Goal: Task Accomplishment & Management: Use online tool/utility

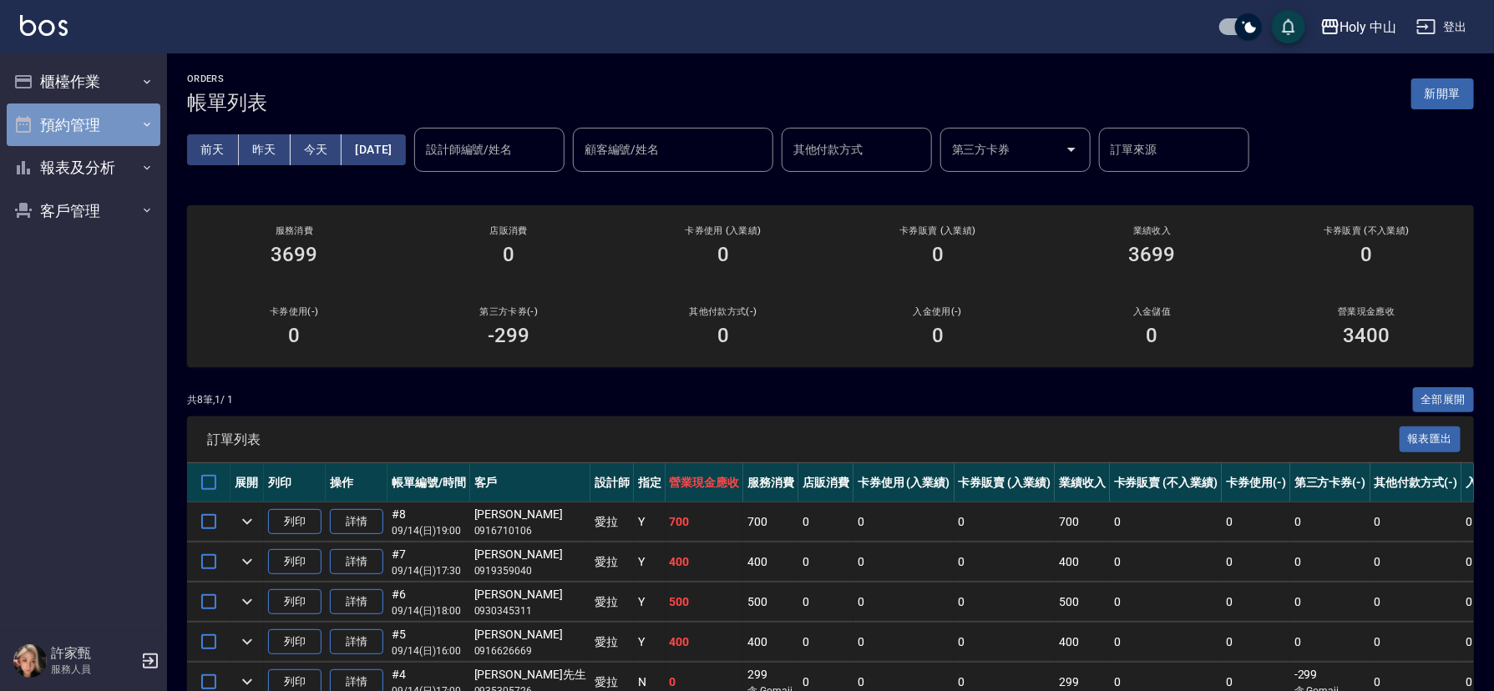
click at [126, 130] on button "預約管理" at bounding box center [84, 125] width 154 height 43
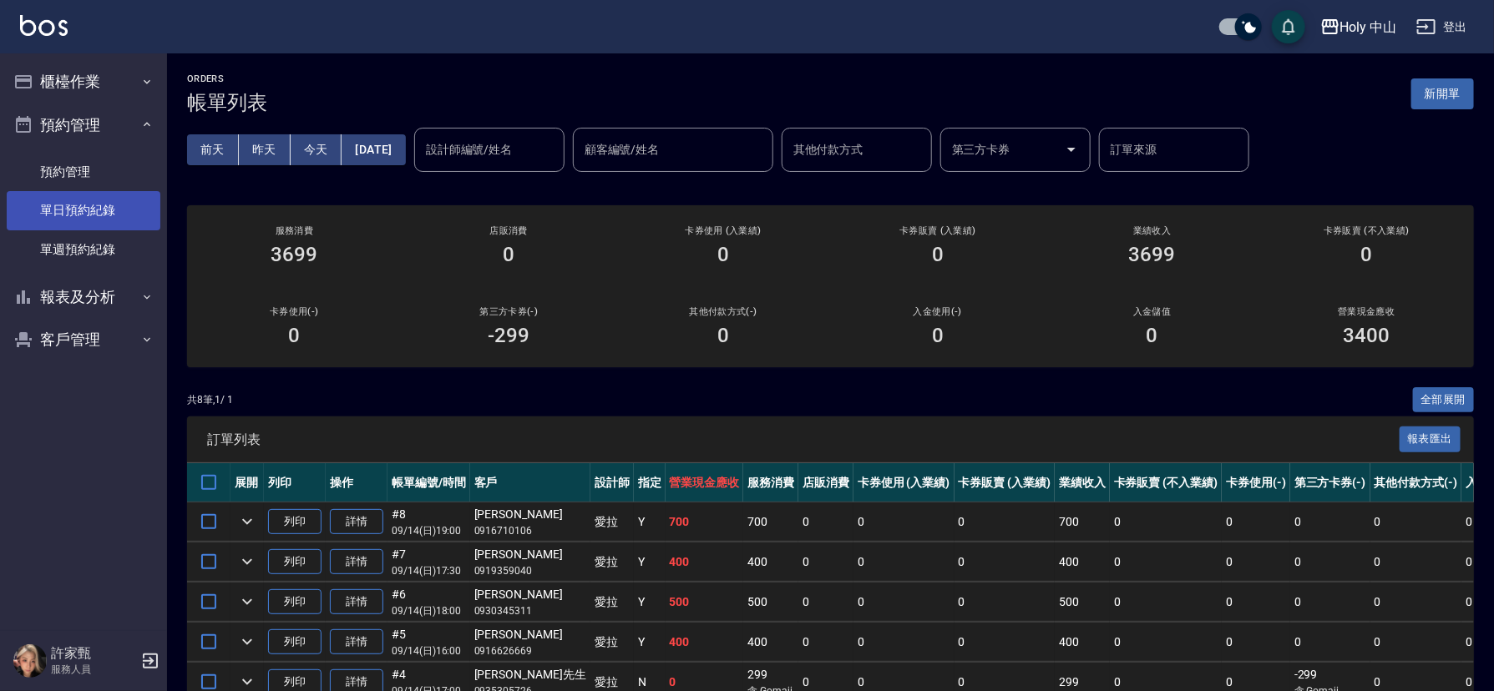
click at [109, 215] on link "單日預約紀錄" at bounding box center [84, 210] width 154 height 38
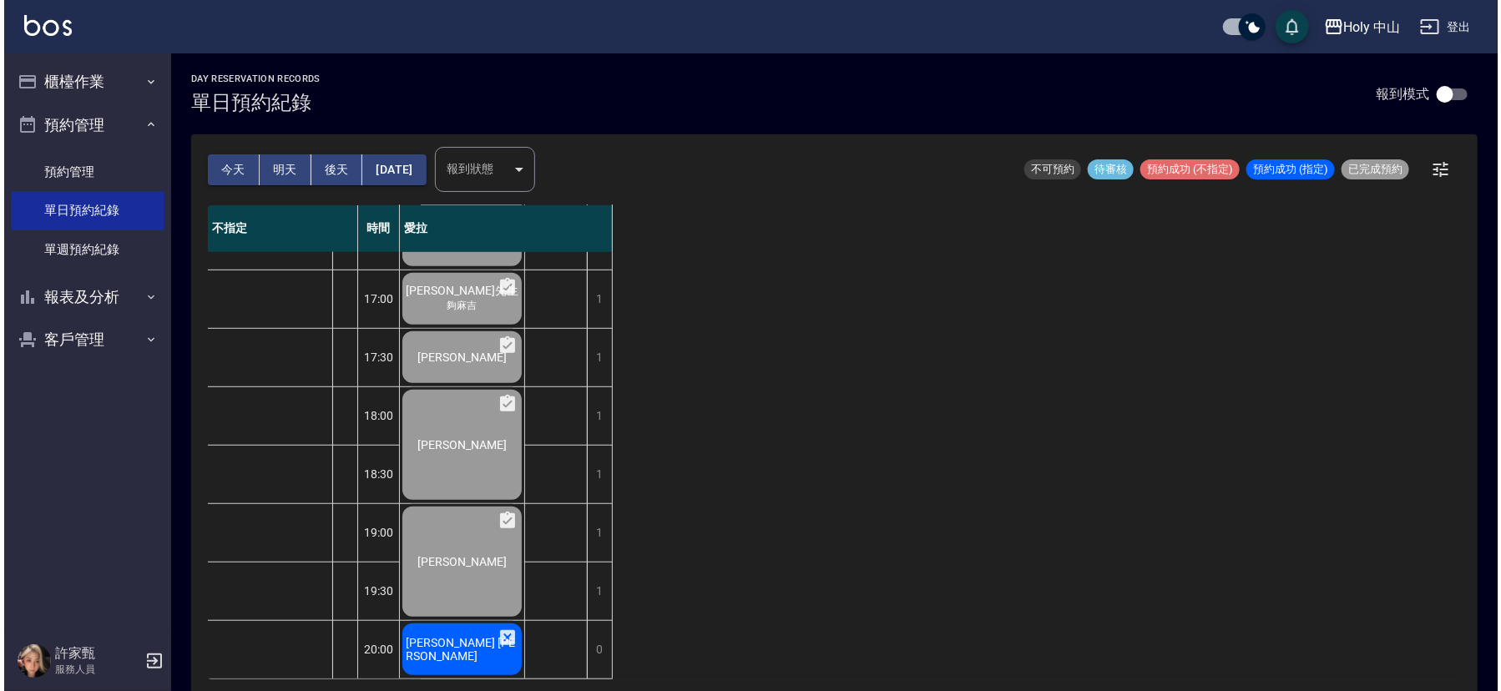
scroll to position [526, 0]
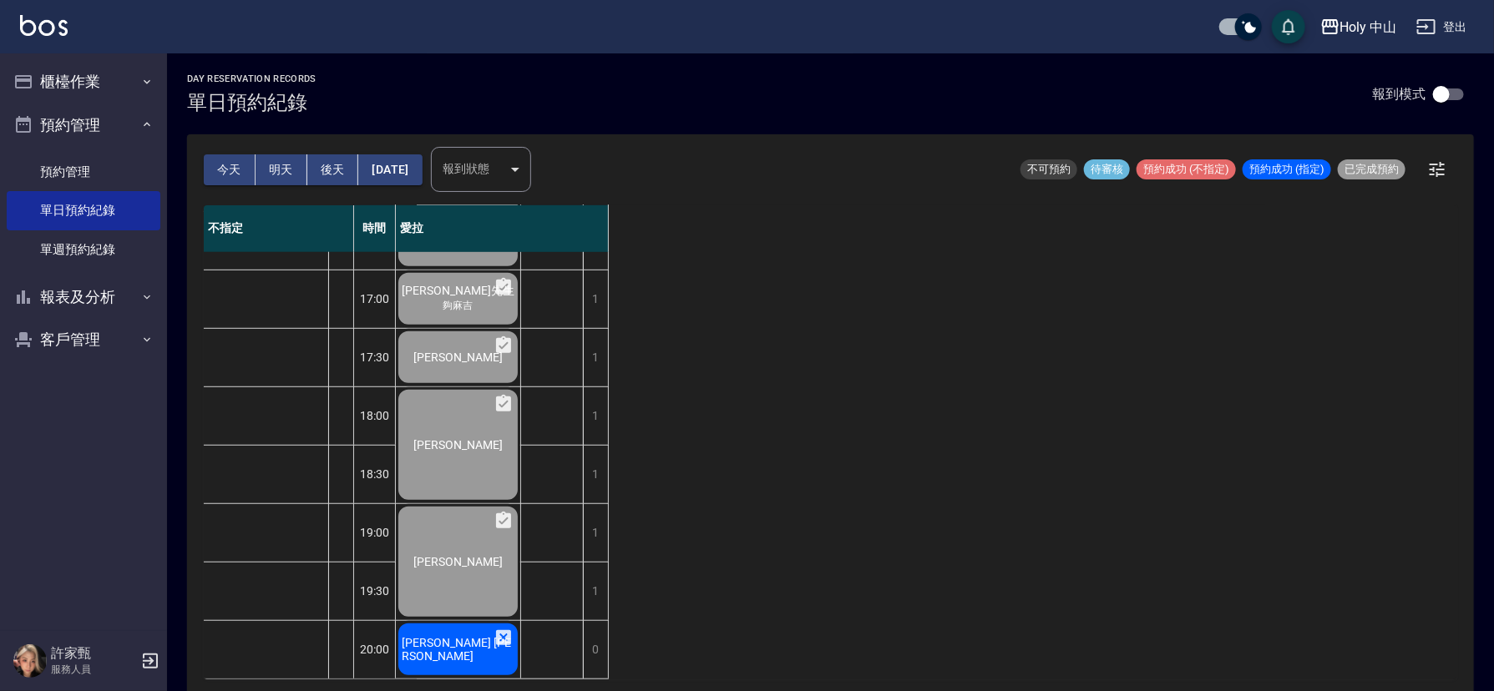
click at [423, 636] on span "[PERSON_NAME] [PERSON_NAME]" at bounding box center [457, 649] width 119 height 27
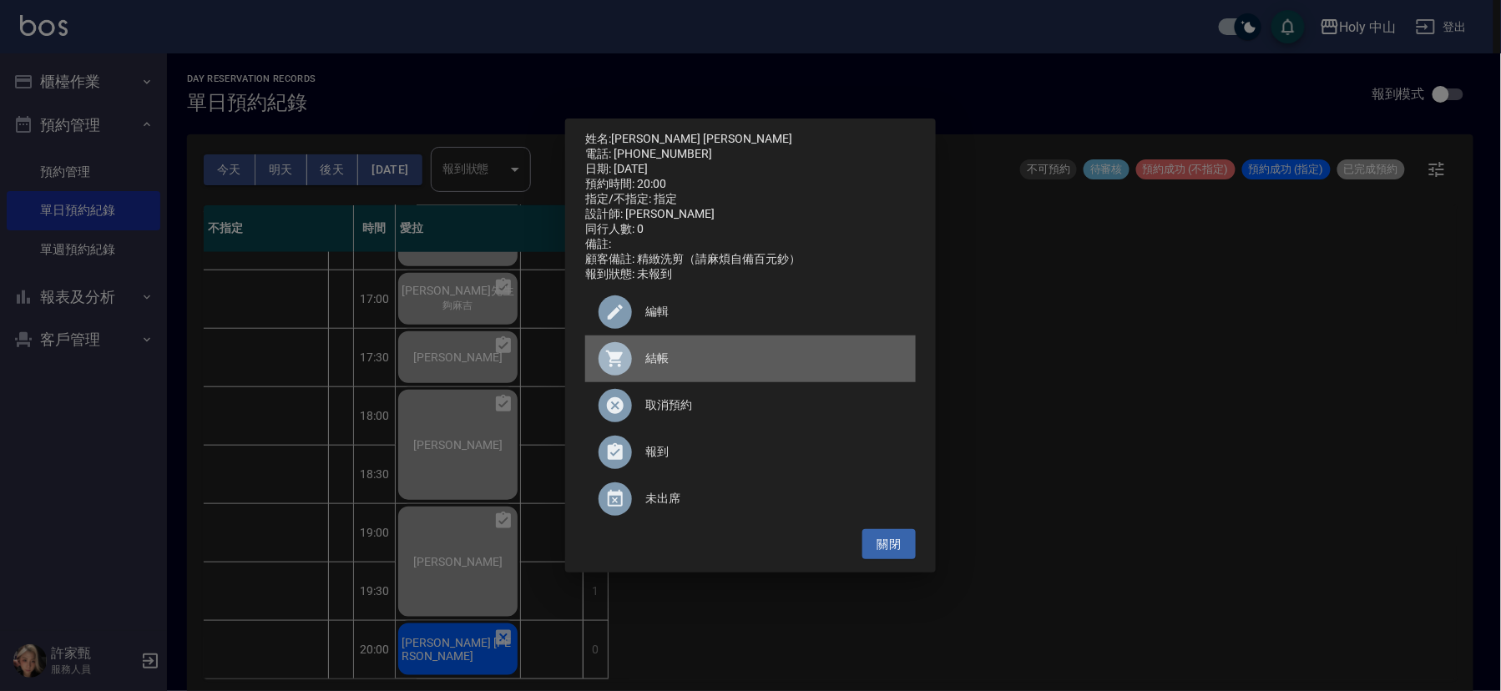
click at [647, 367] on span "結帳" at bounding box center [773, 359] width 257 height 18
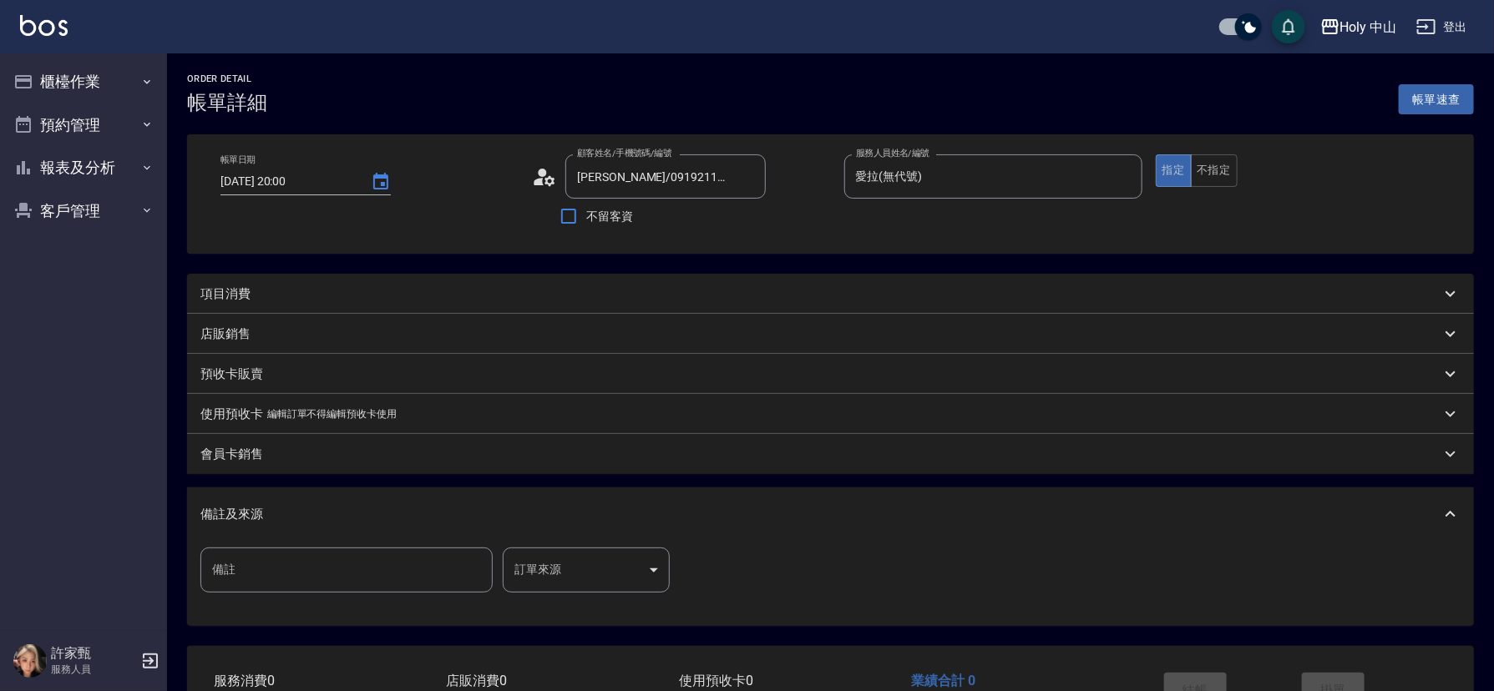
click at [401, 297] on div "項目消費" at bounding box center [820, 295] width 1240 height 18
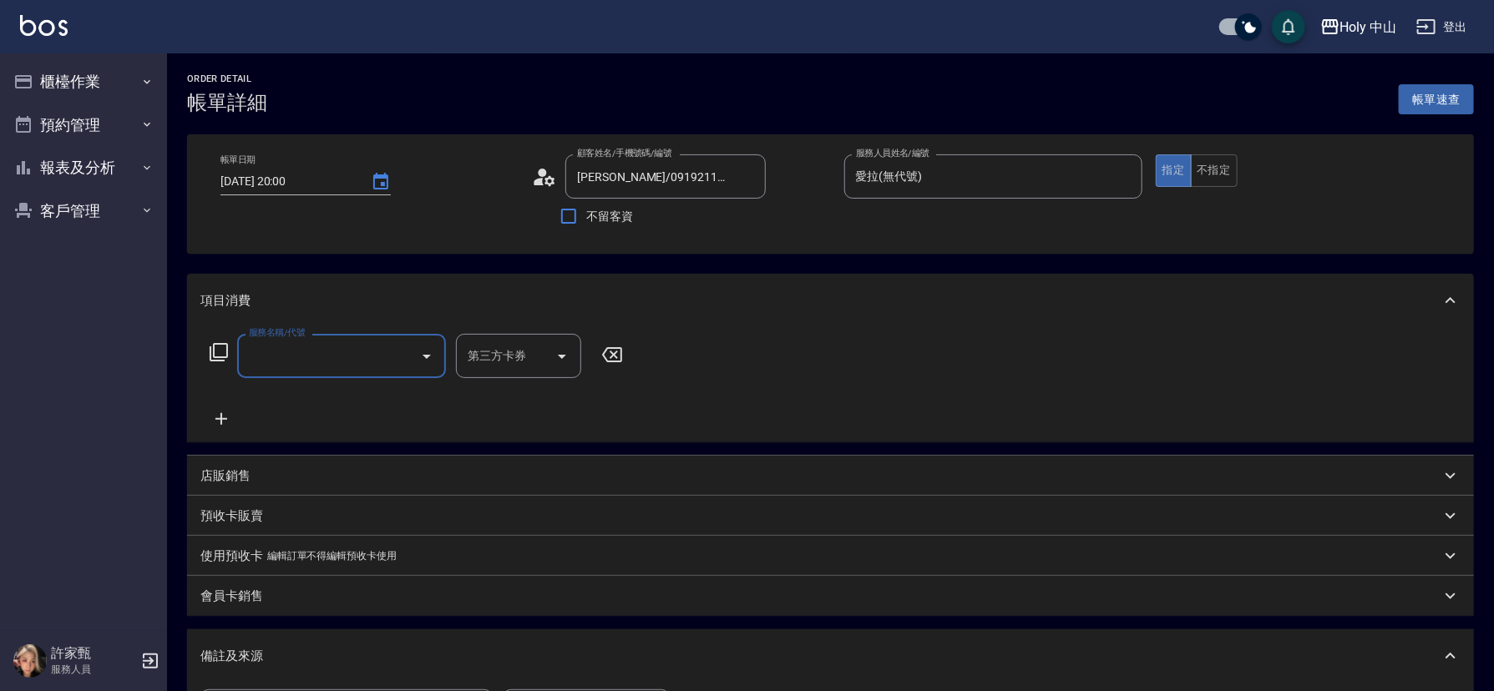
click at [346, 361] on input "服務名稱/代號" at bounding box center [329, 356] width 169 height 29
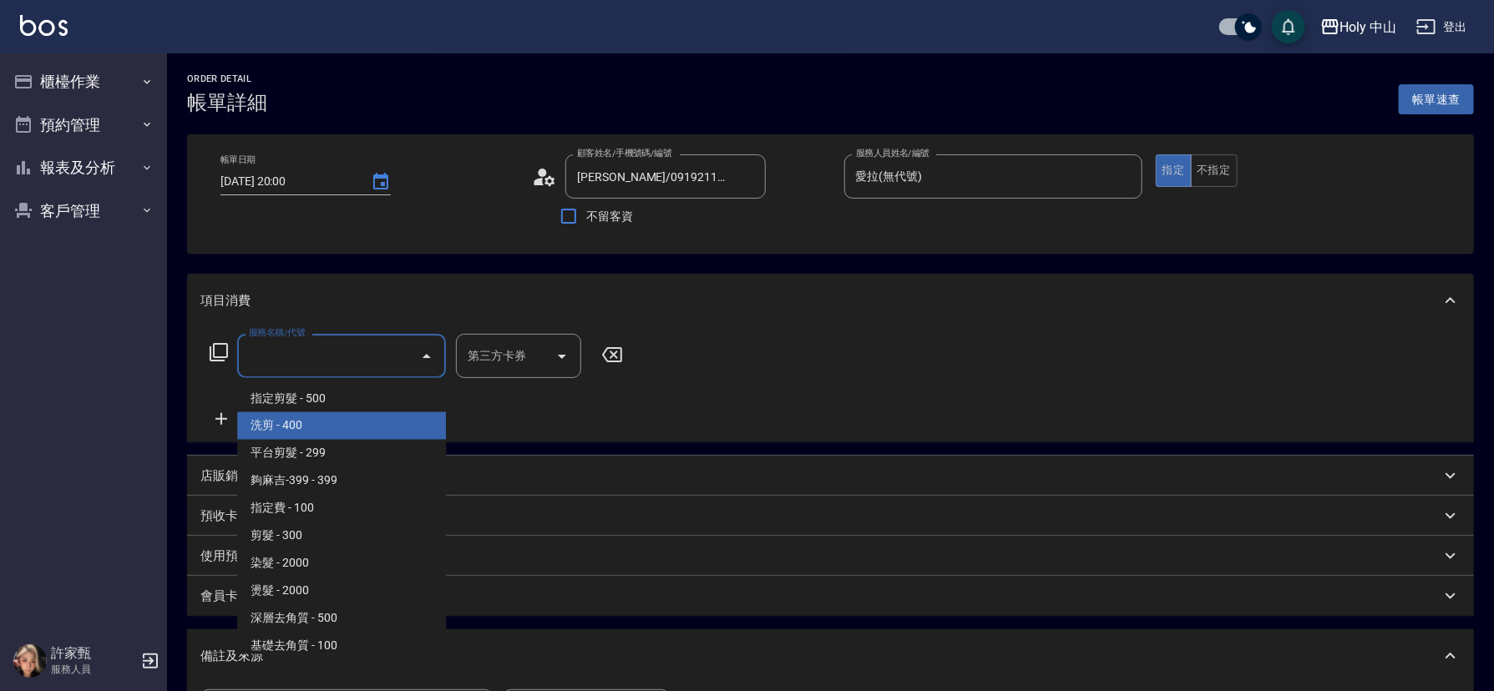
click at [313, 422] on span "洗剪 - 400" at bounding box center [341, 426] width 209 height 28
type input "洗剪(3)"
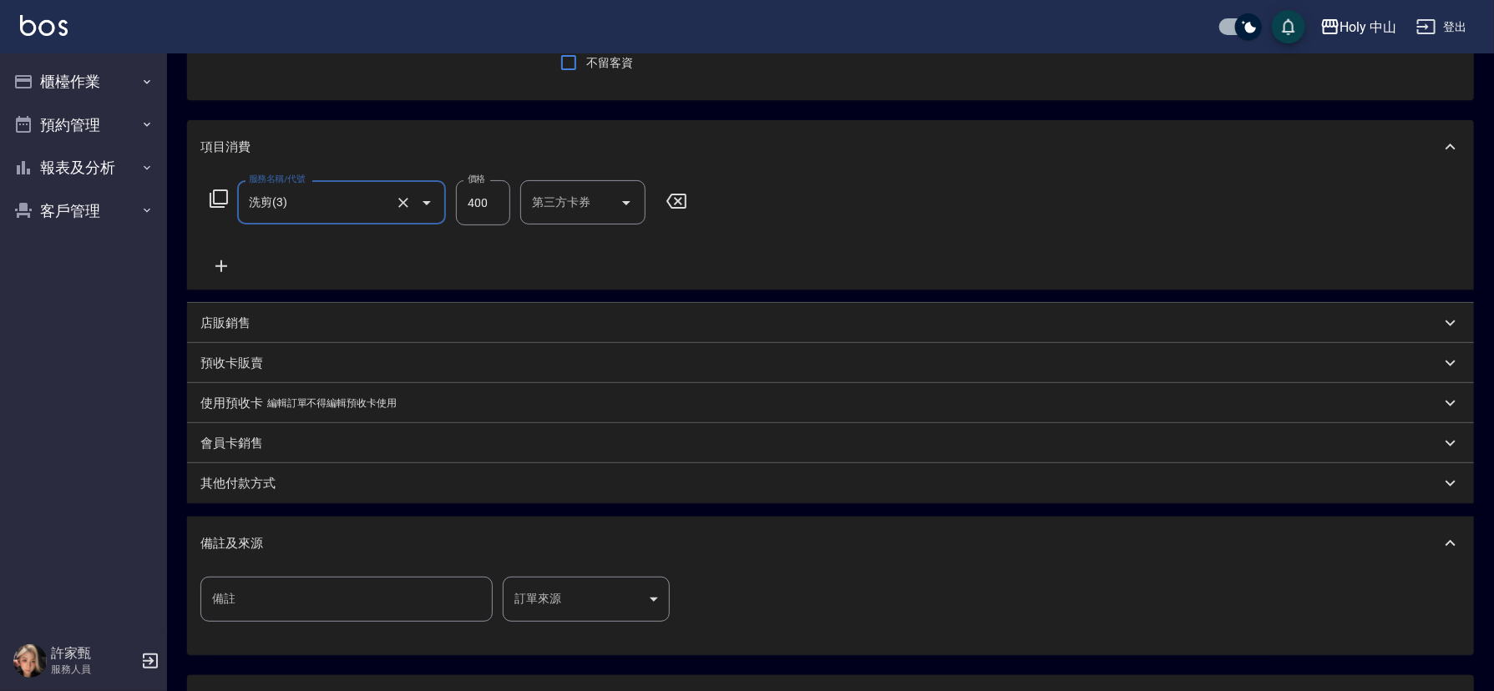
scroll to position [296, 0]
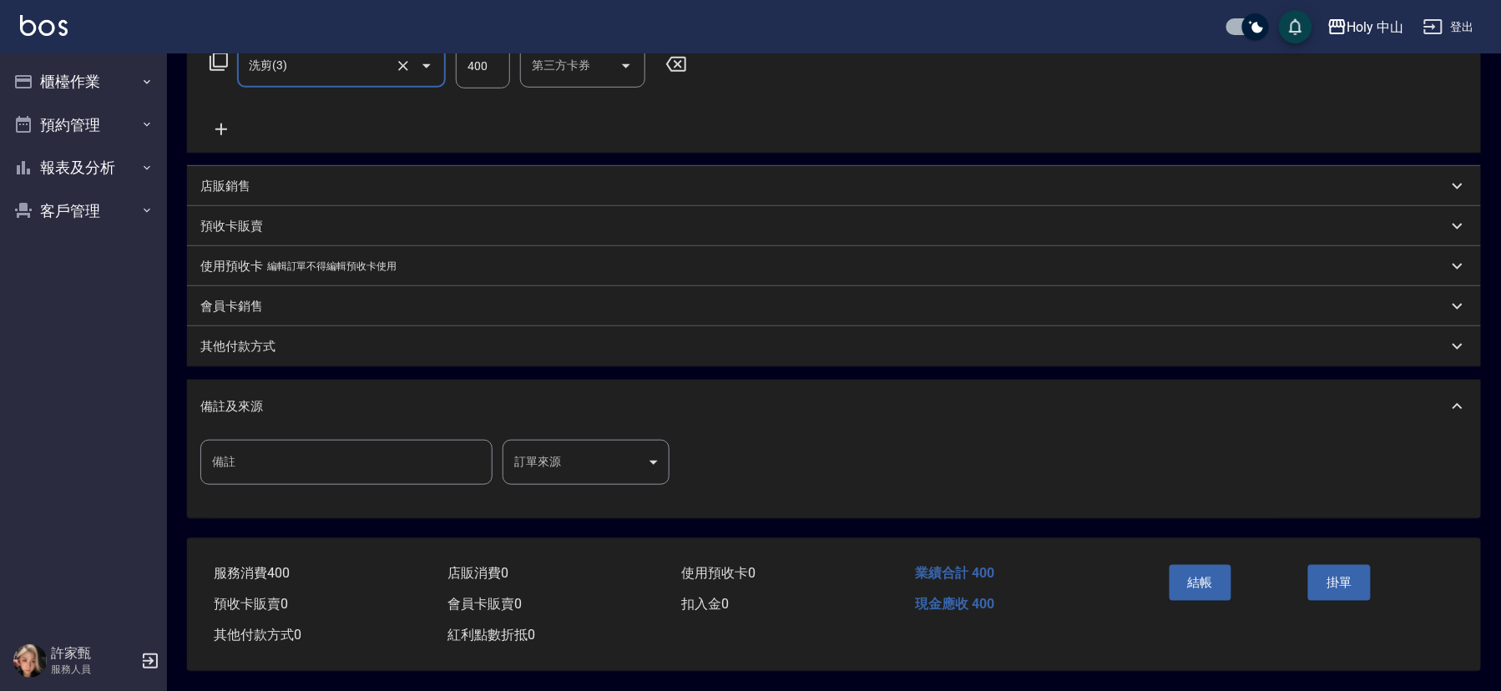
click at [534, 462] on body "Holy 中山 登出 櫃檯作業 打帳單 帳單列表 營業儀表板 現場電腦打卡 預約管理 預約管理 單日預約紀錄 單週預約紀錄 報表及分析 報表目錄 店家日報表 …" at bounding box center [750, 200] width 1501 height 982
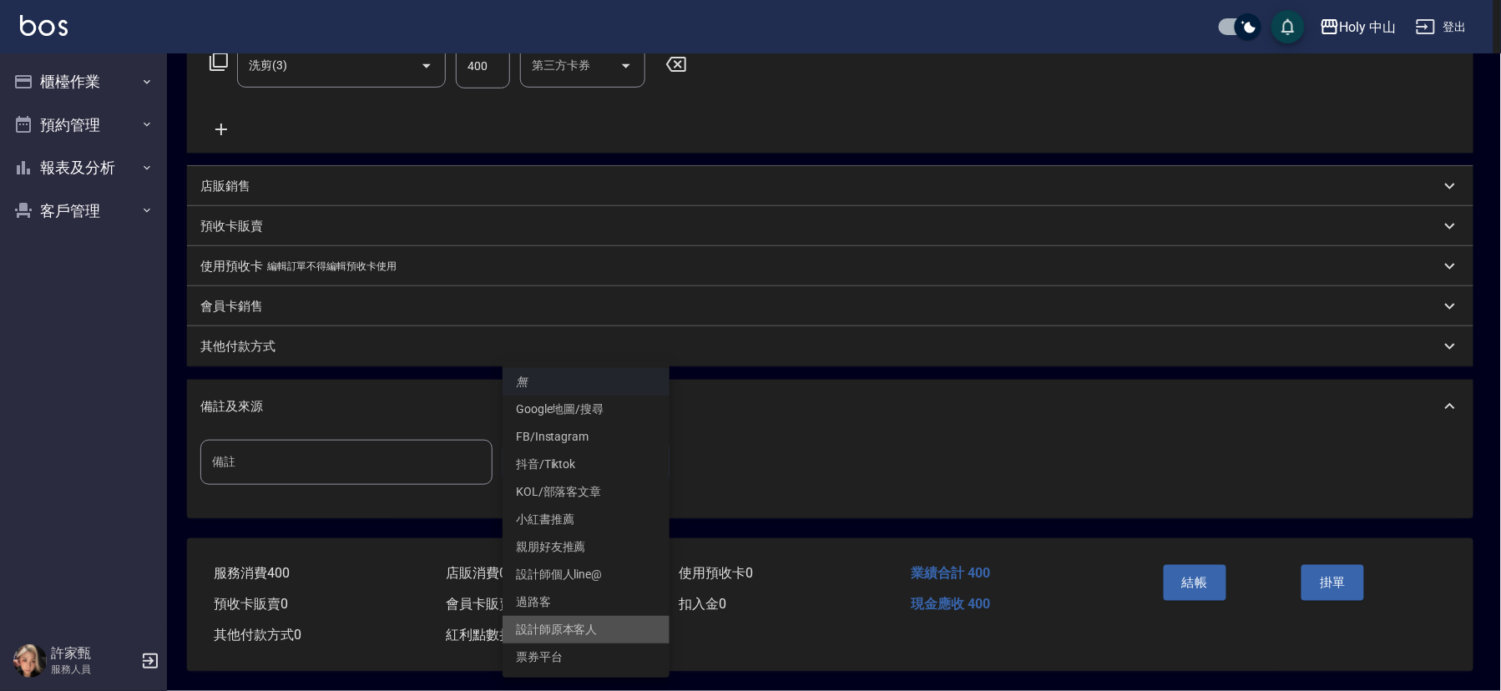
click at [569, 631] on li "設計師原本客人" at bounding box center [586, 630] width 167 height 28
type input "設計師原本客人"
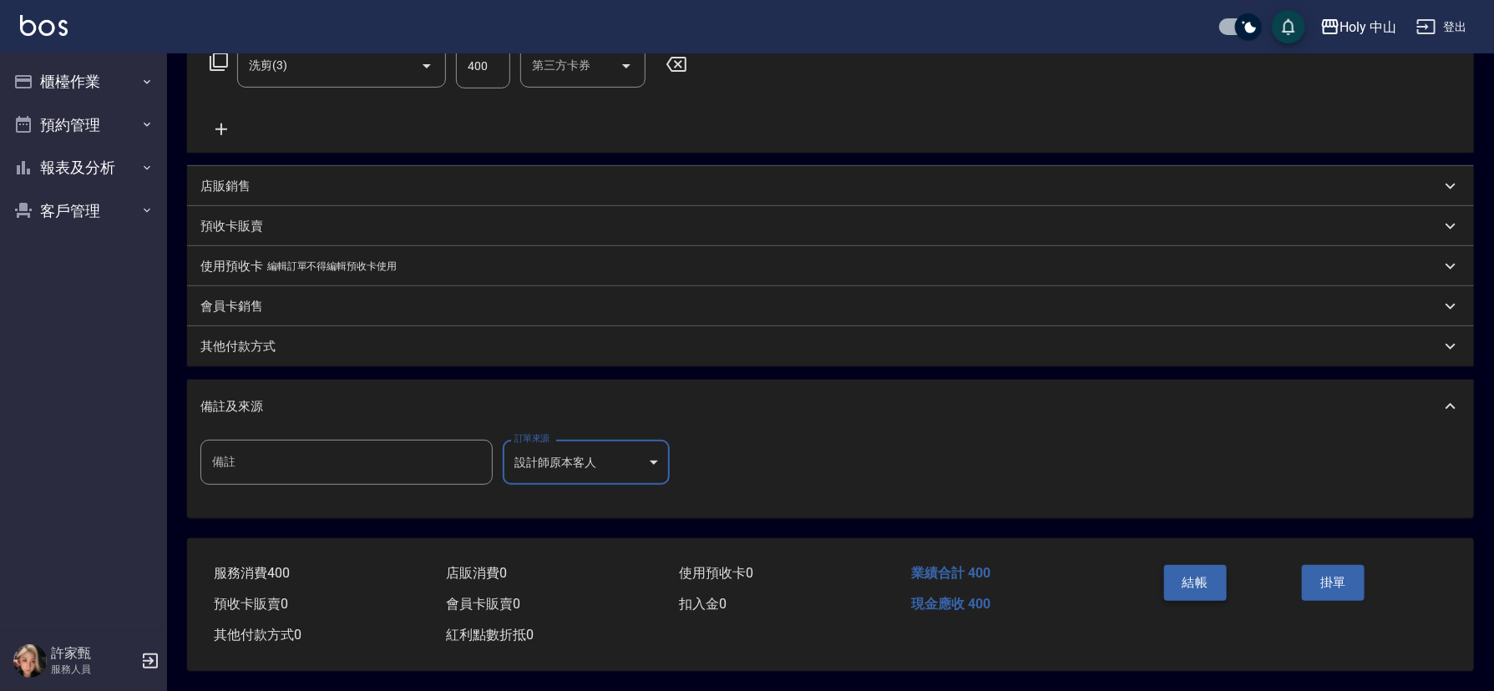
click at [1185, 575] on button "結帳" at bounding box center [1195, 582] width 63 height 35
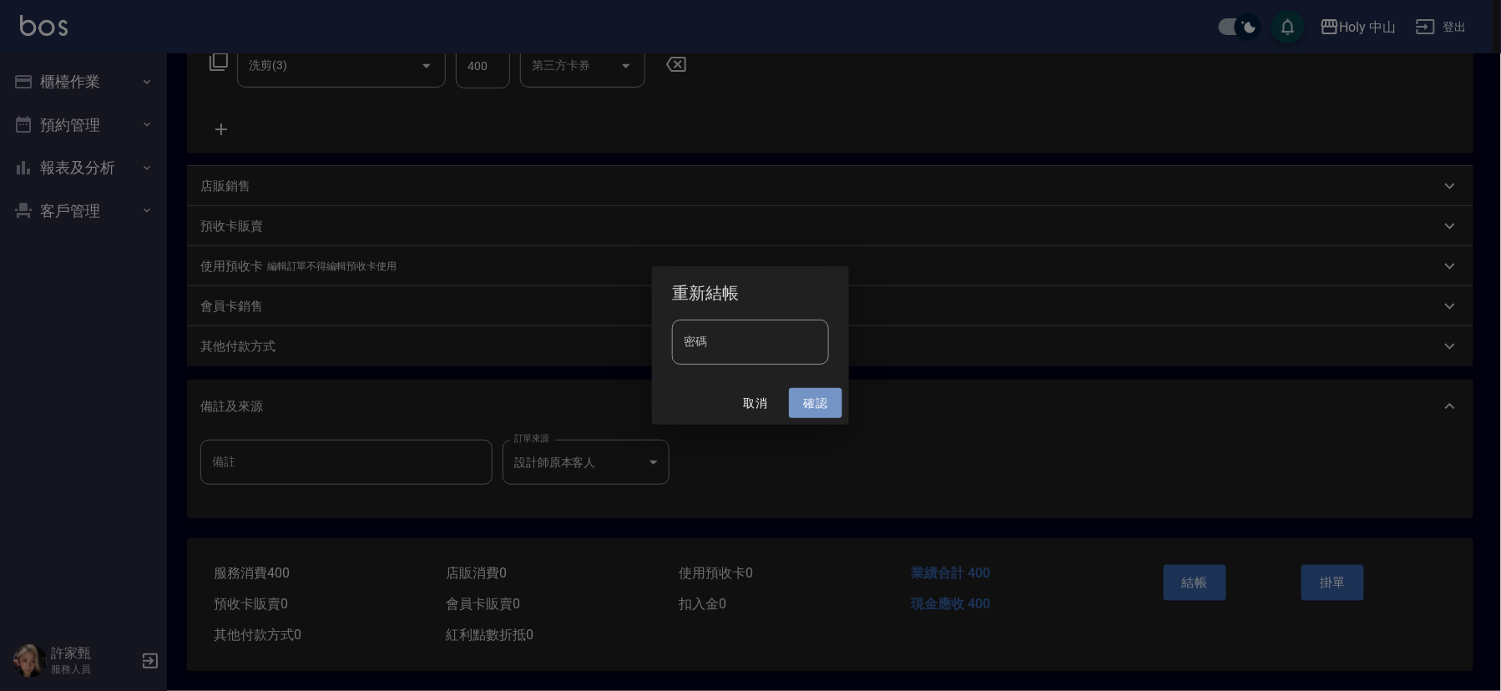
click at [815, 406] on button "確認" at bounding box center [815, 403] width 53 height 31
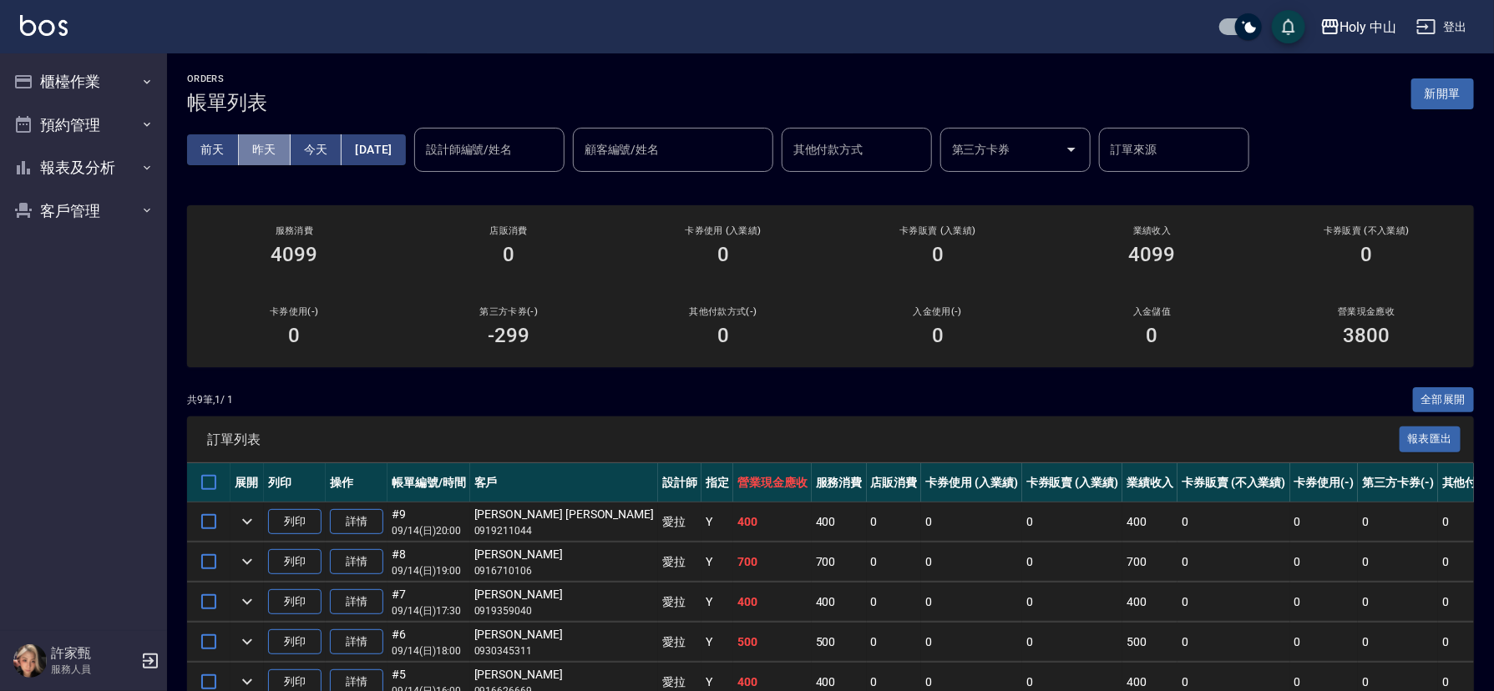
click at [256, 152] on button "昨天" at bounding box center [265, 149] width 52 height 31
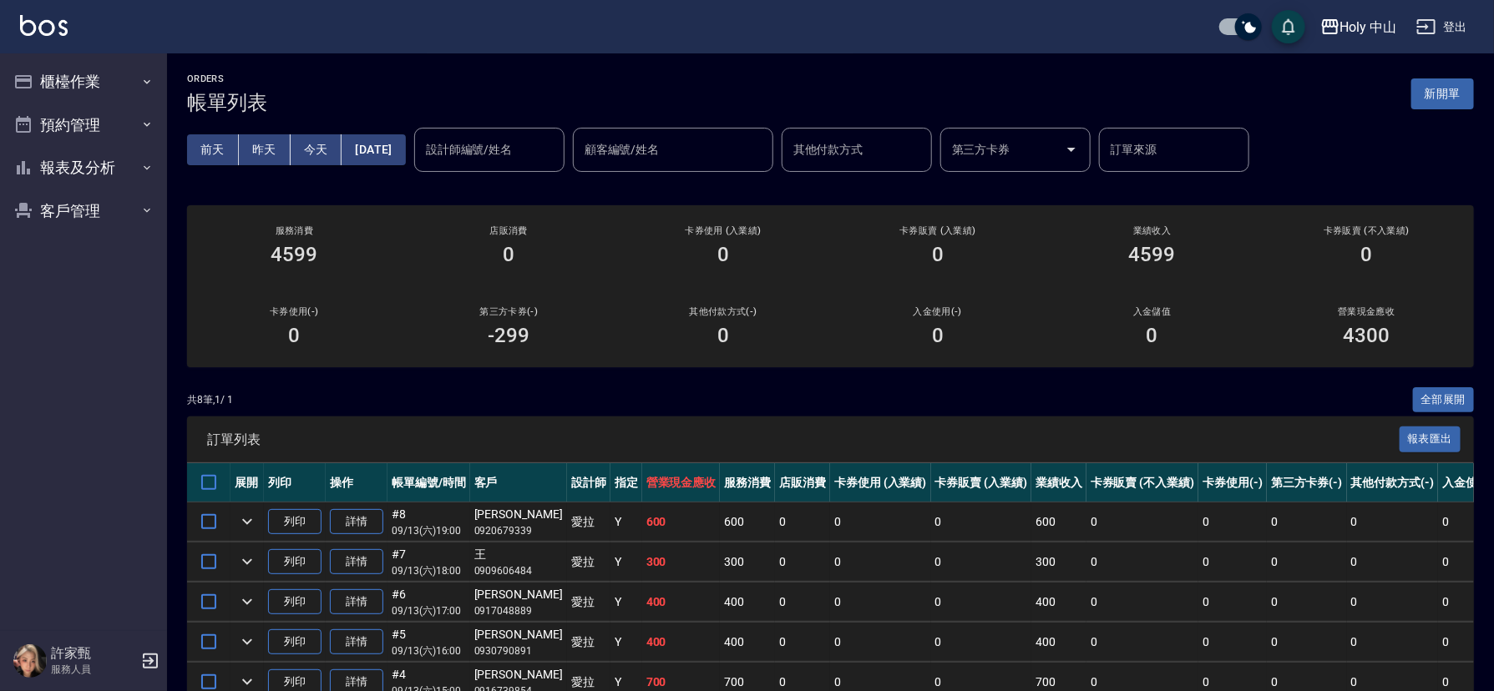
click at [200, 149] on button "前天" at bounding box center [213, 149] width 52 height 31
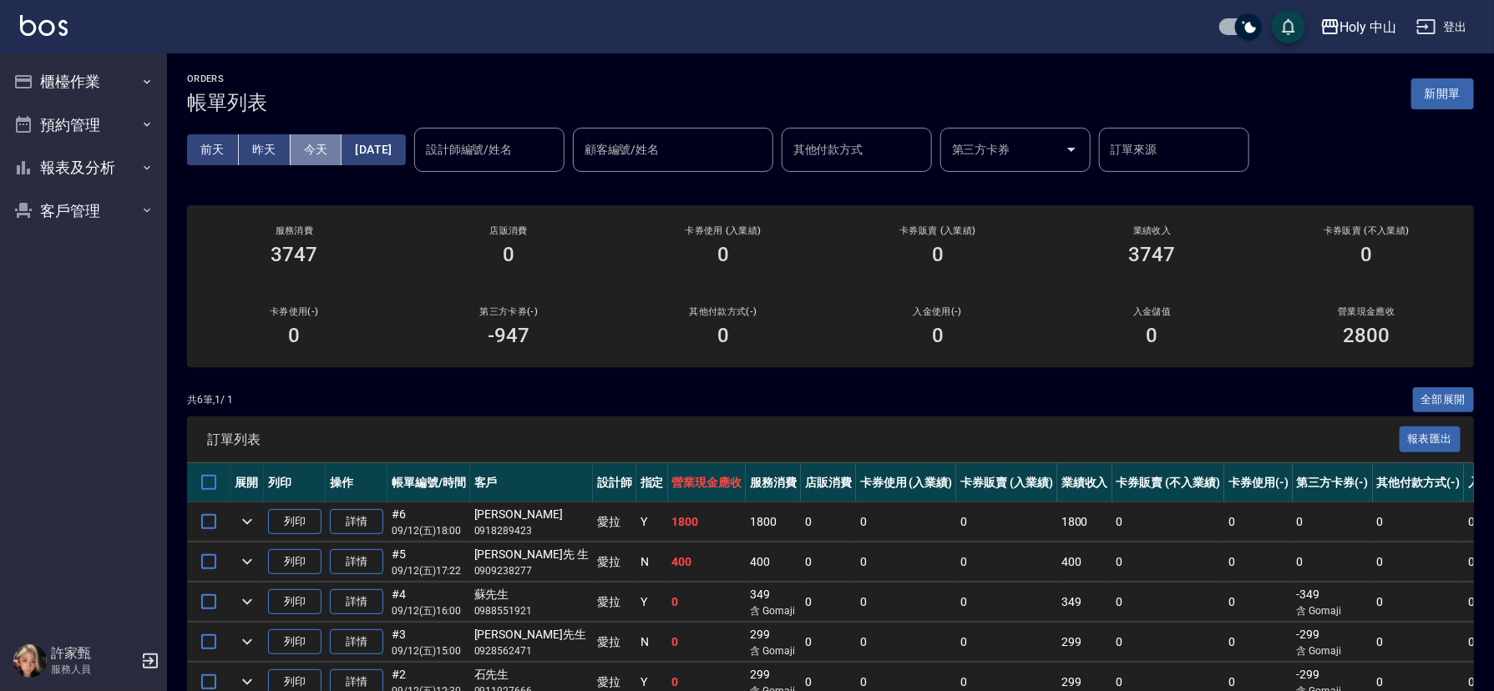
click at [308, 149] on button "今天" at bounding box center [317, 149] width 52 height 31
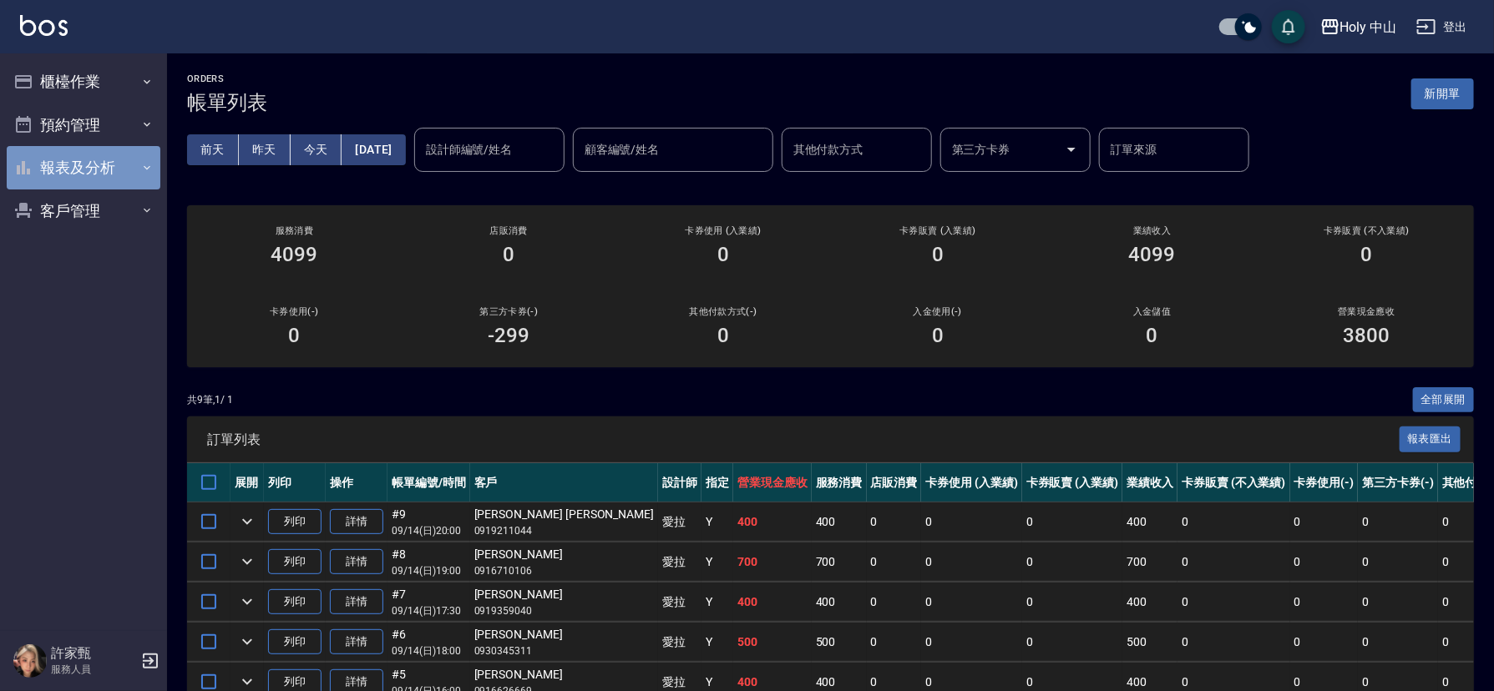
click at [125, 164] on button "報表及分析" at bounding box center [84, 167] width 154 height 43
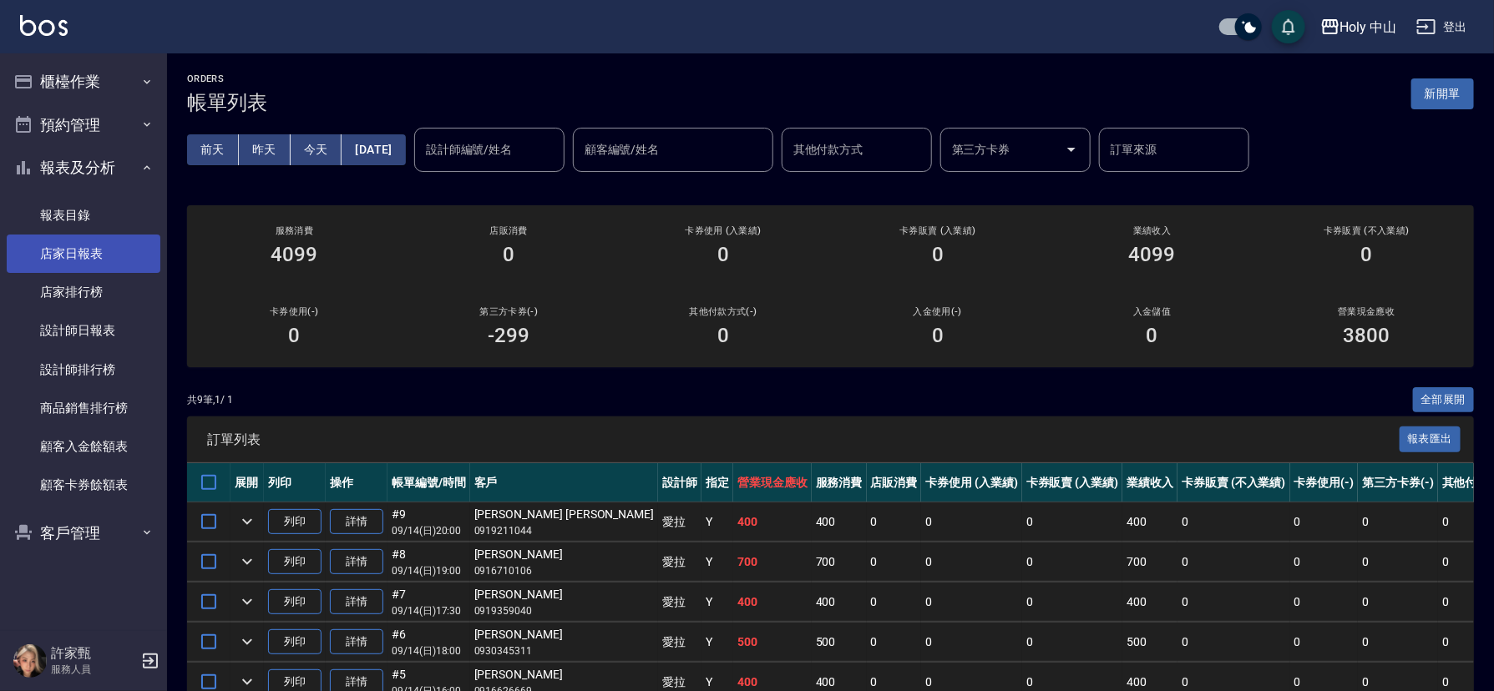
click at [110, 249] on link "店家日報表" at bounding box center [84, 254] width 154 height 38
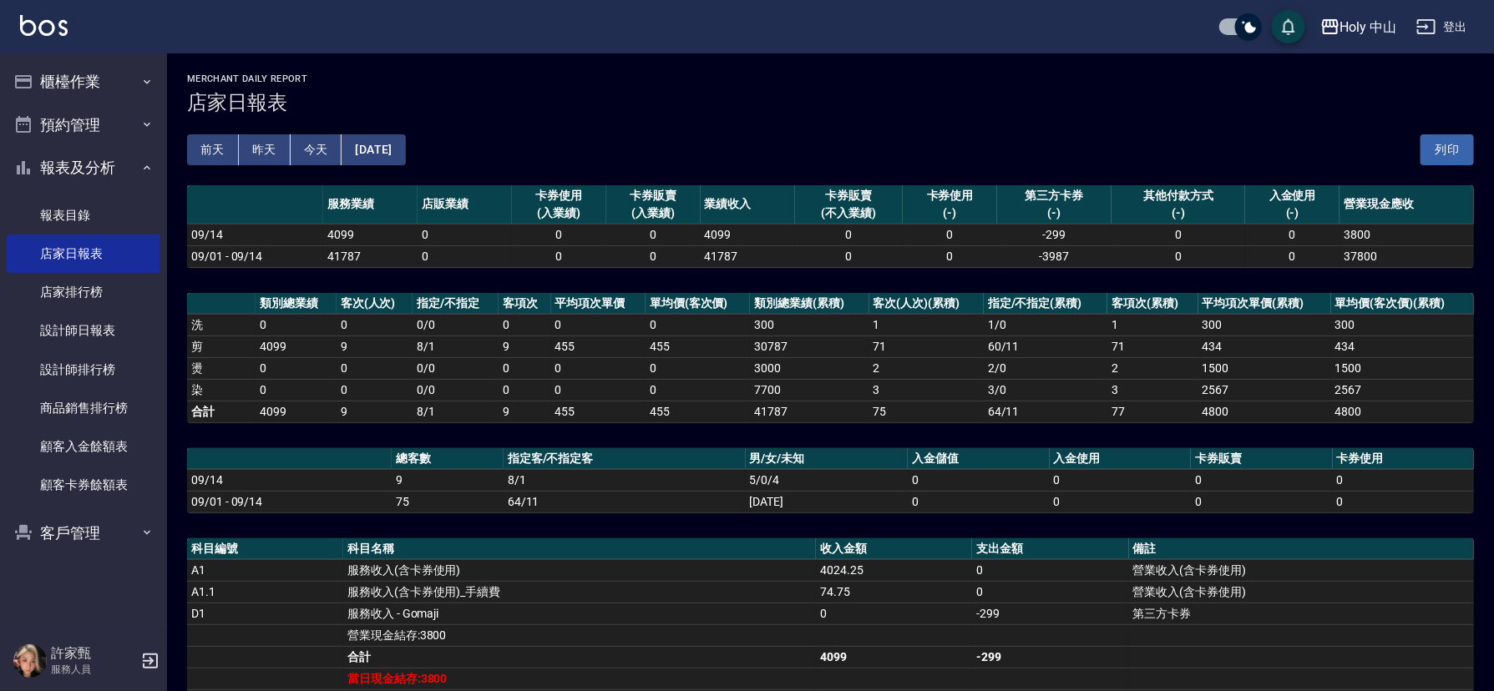
click at [372, 151] on button "[DATE]" at bounding box center [373, 149] width 63 height 31
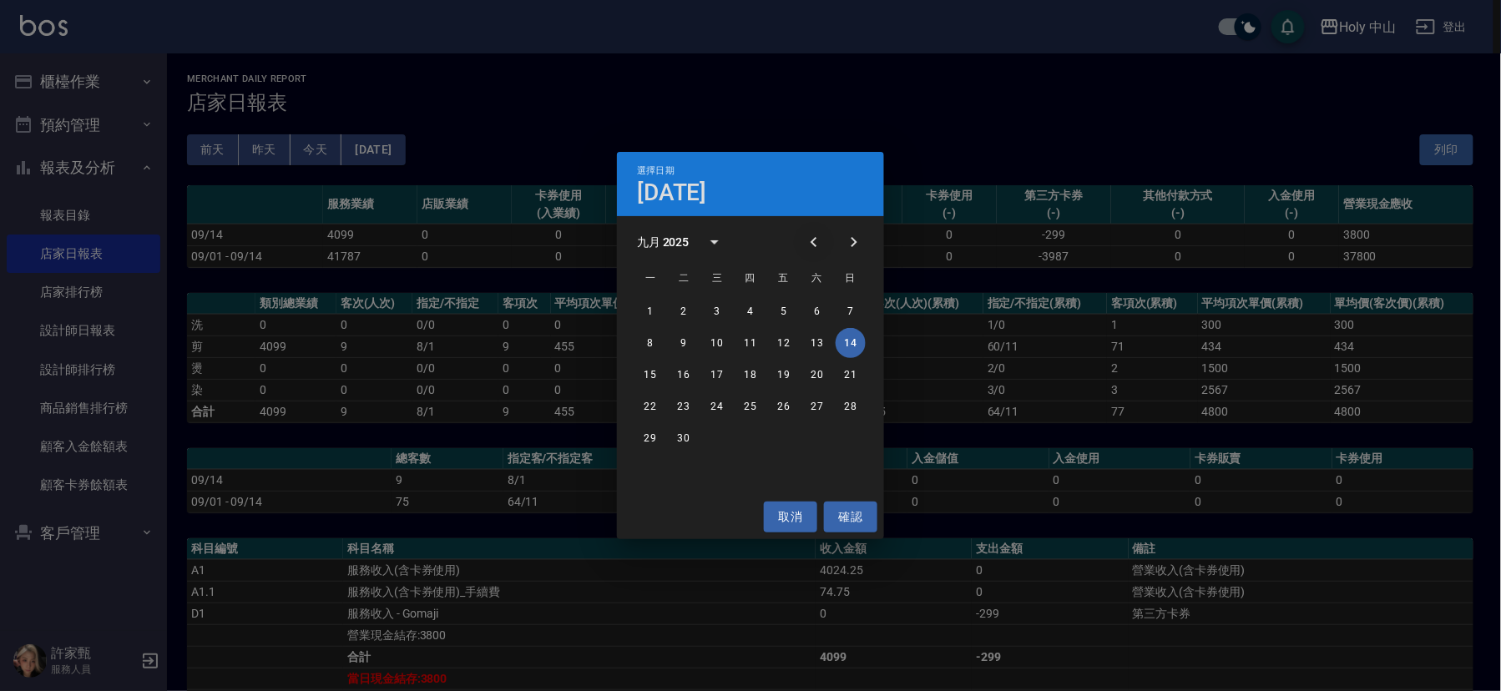
click at [812, 242] on icon "Previous month" at bounding box center [814, 242] width 6 height 10
click at [751, 375] on button "14" at bounding box center [751, 375] width 30 height 30
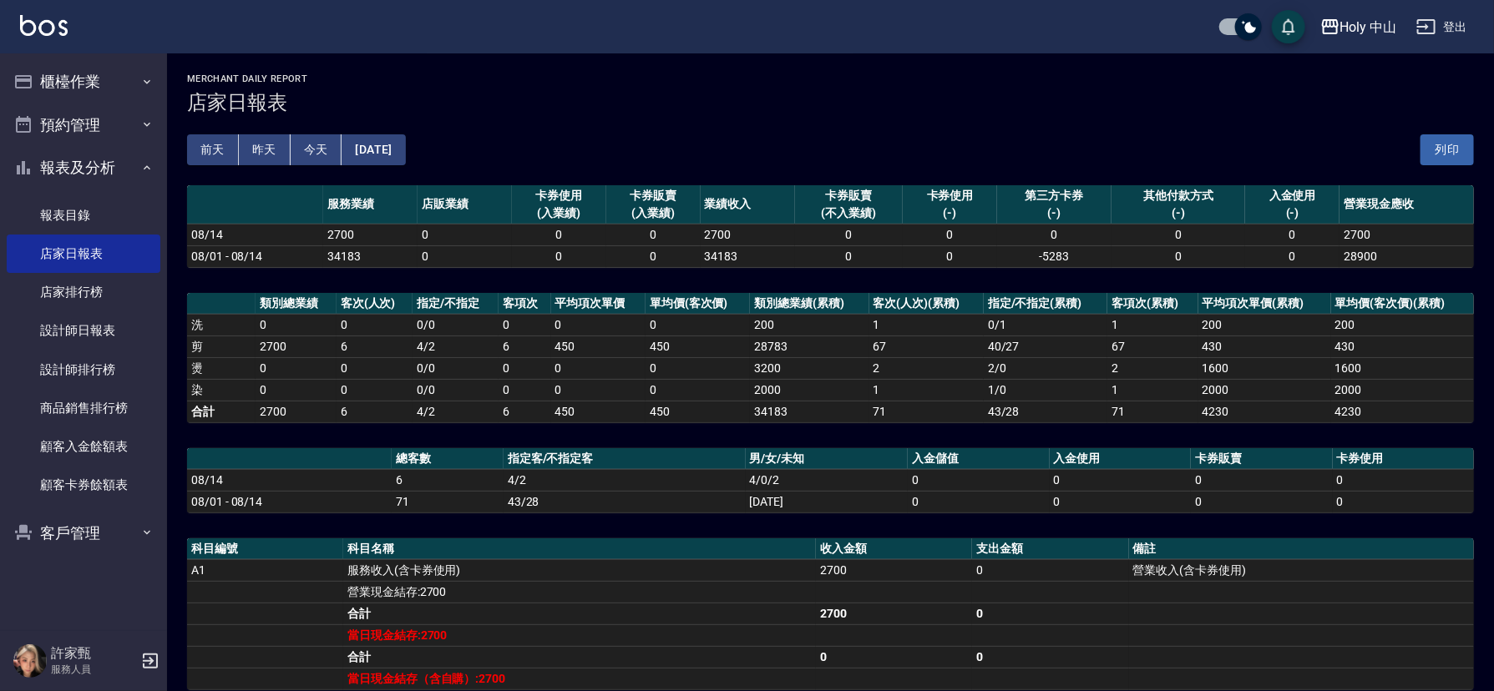
click at [405, 153] on button "2025/08/14" at bounding box center [373, 149] width 63 height 31
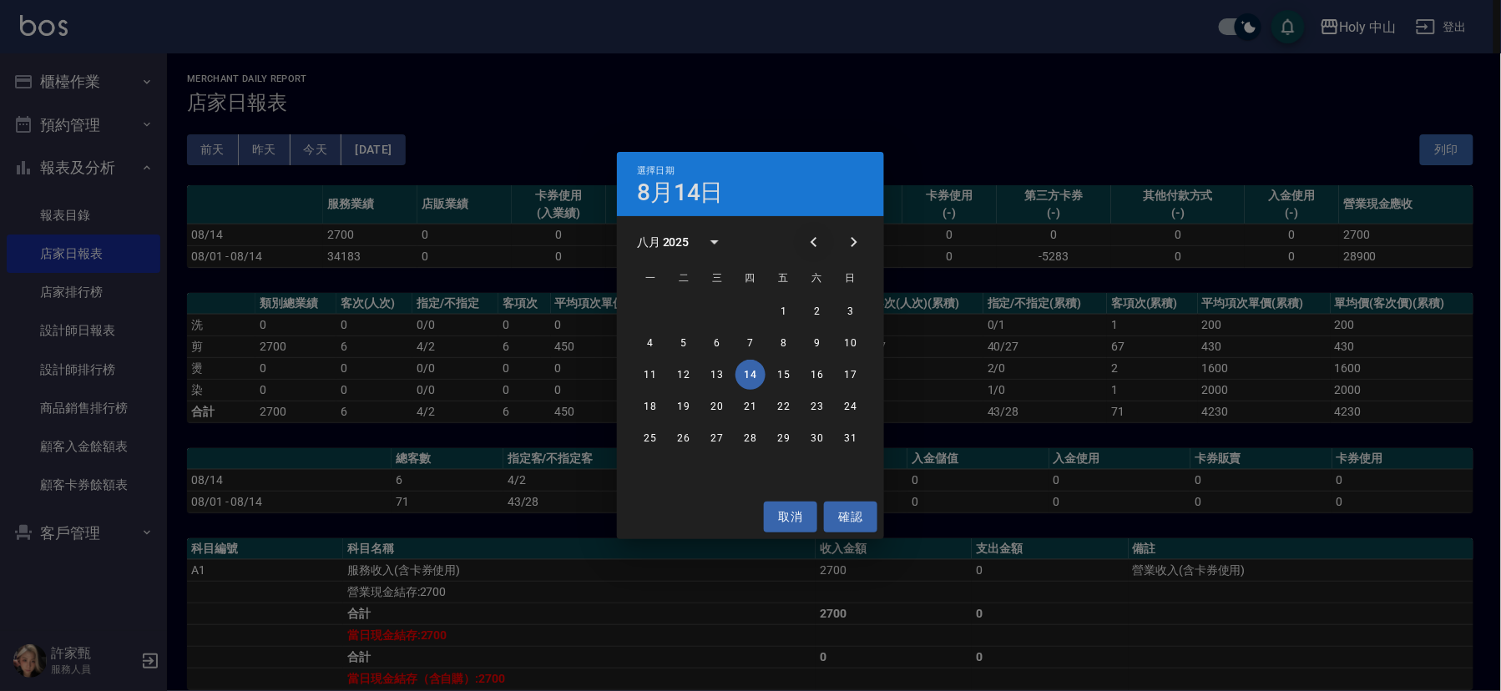
click at [814, 240] on icon "Previous month" at bounding box center [814, 242] width 6 height 10
click at [650, 377] on button "14" at bounding box center [650, 375] width 30 height 30
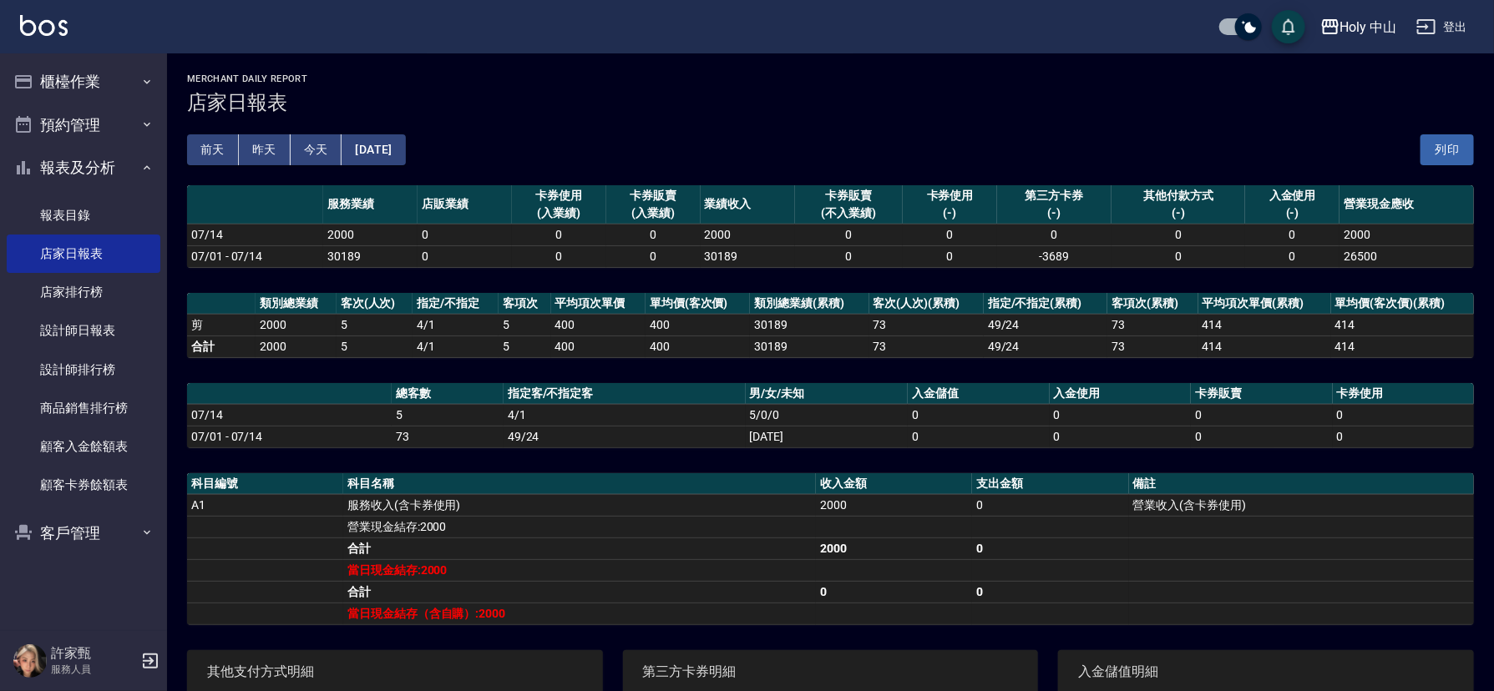
click at [319, 150] on button "今天" at bounding box center [317, 149] width 52 height 31
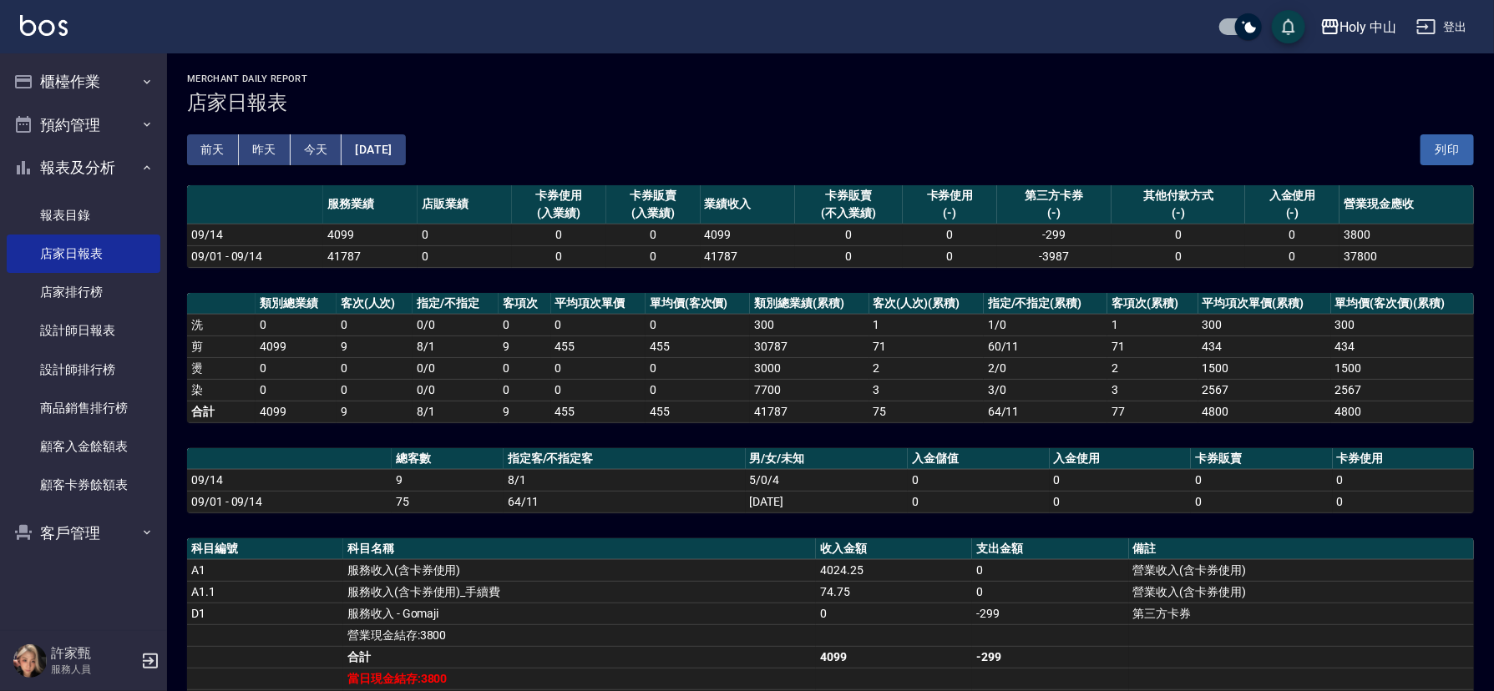
click at [377, 147] on button "[DATE]" at bounding box center [373, 149] width 63 height 31
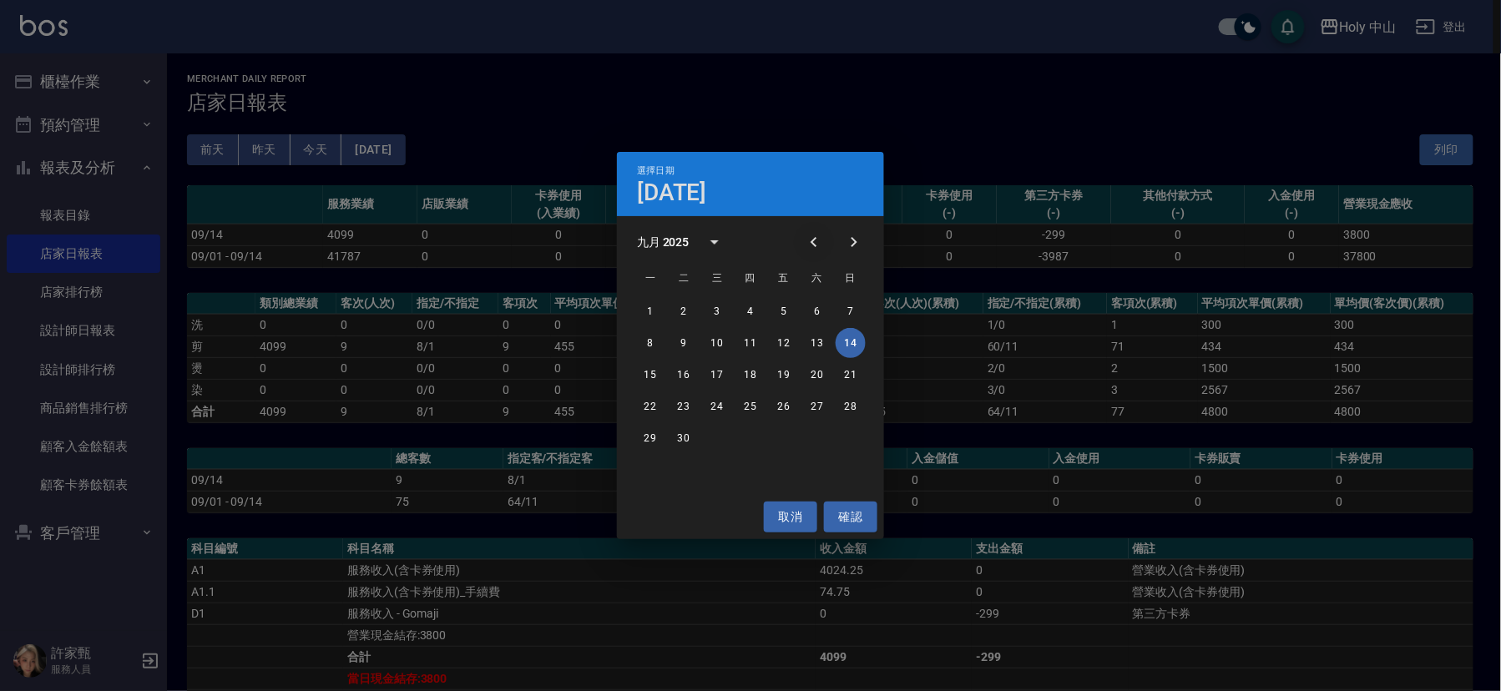
click at [808, 238] on icon "Previous month" at bounding box center [814, 242] width 20 height 20
click at [746, 372] on button "14" at bounding box center [751, 375] width 30 height 30
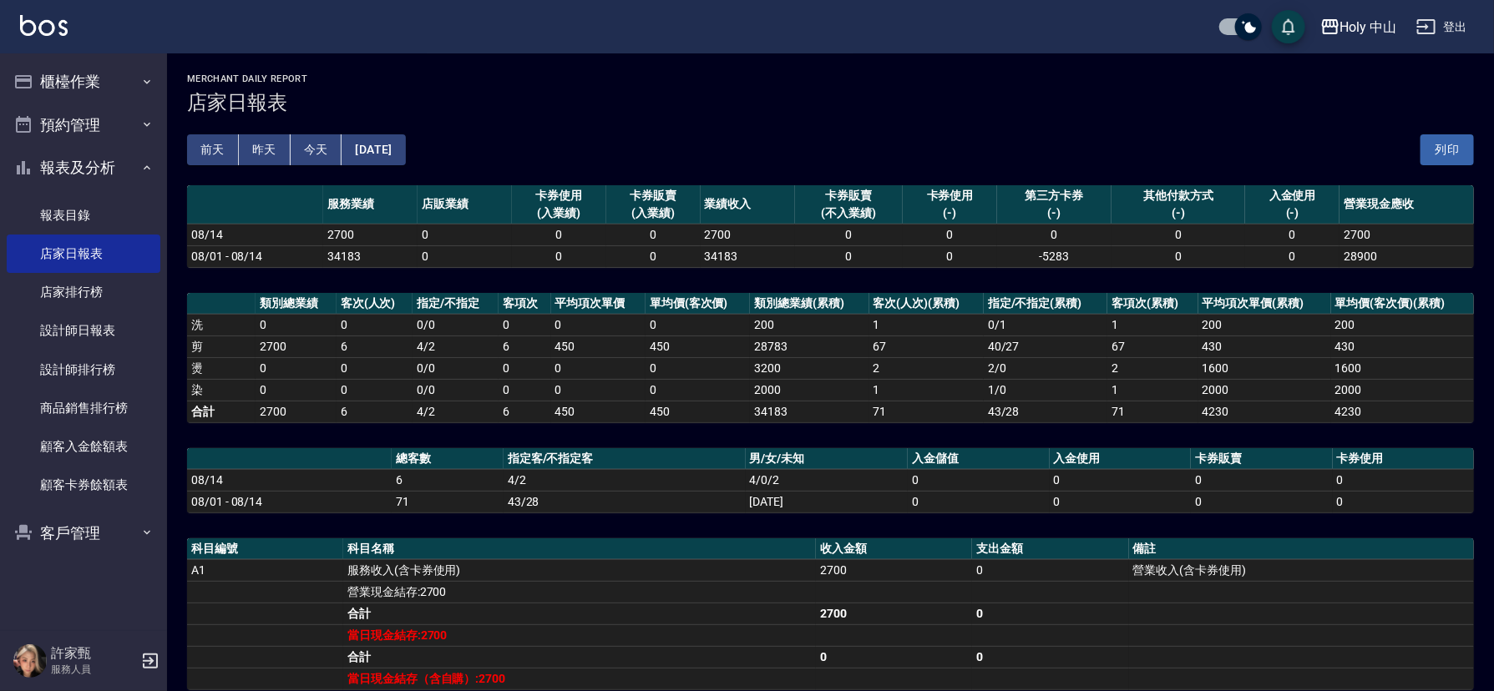
click at [382, 144] on button "2025/08/14" at bounding box center [373, 149] width 63 height 31
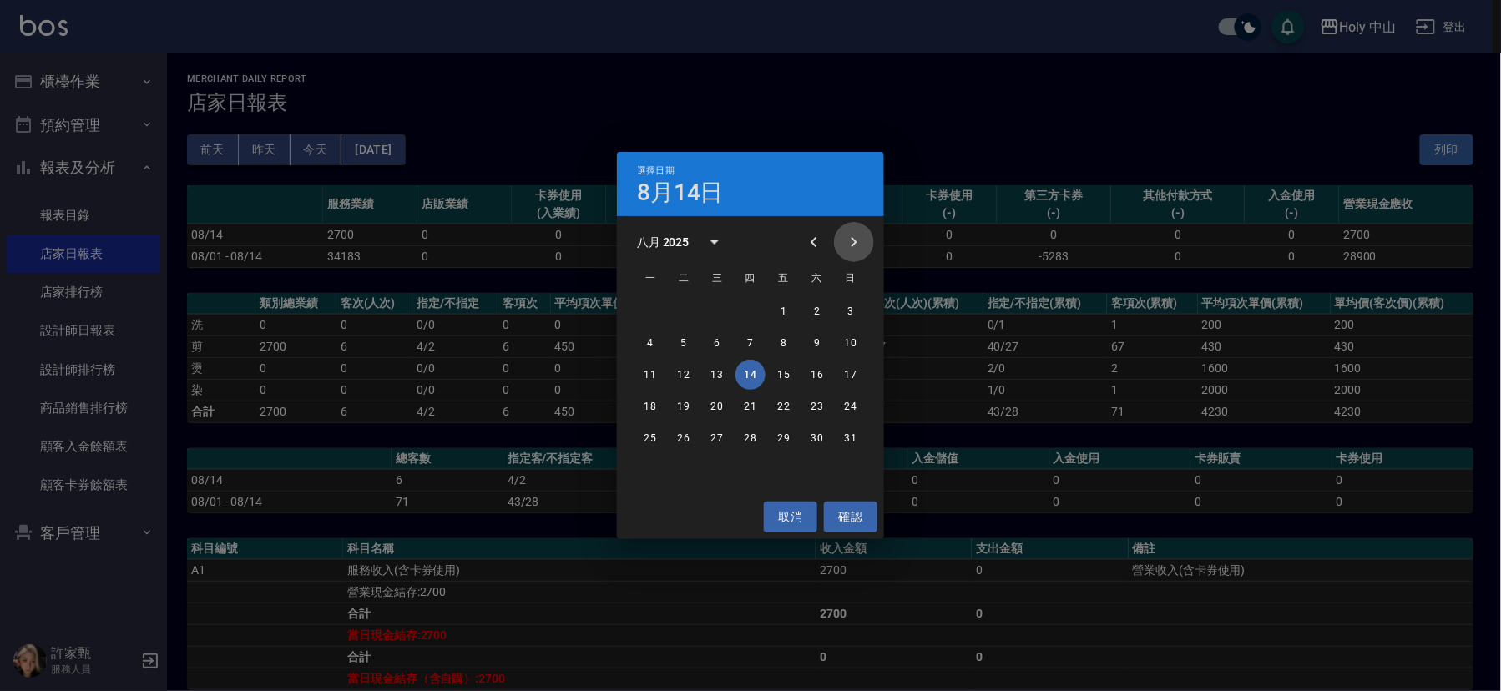
click at [847, 239] on icon "Next month" at bounding box center [854, 242] width 20 height 20
click at [841, 335] on button "14" at bounding box center [851, 343] width 30 height 30
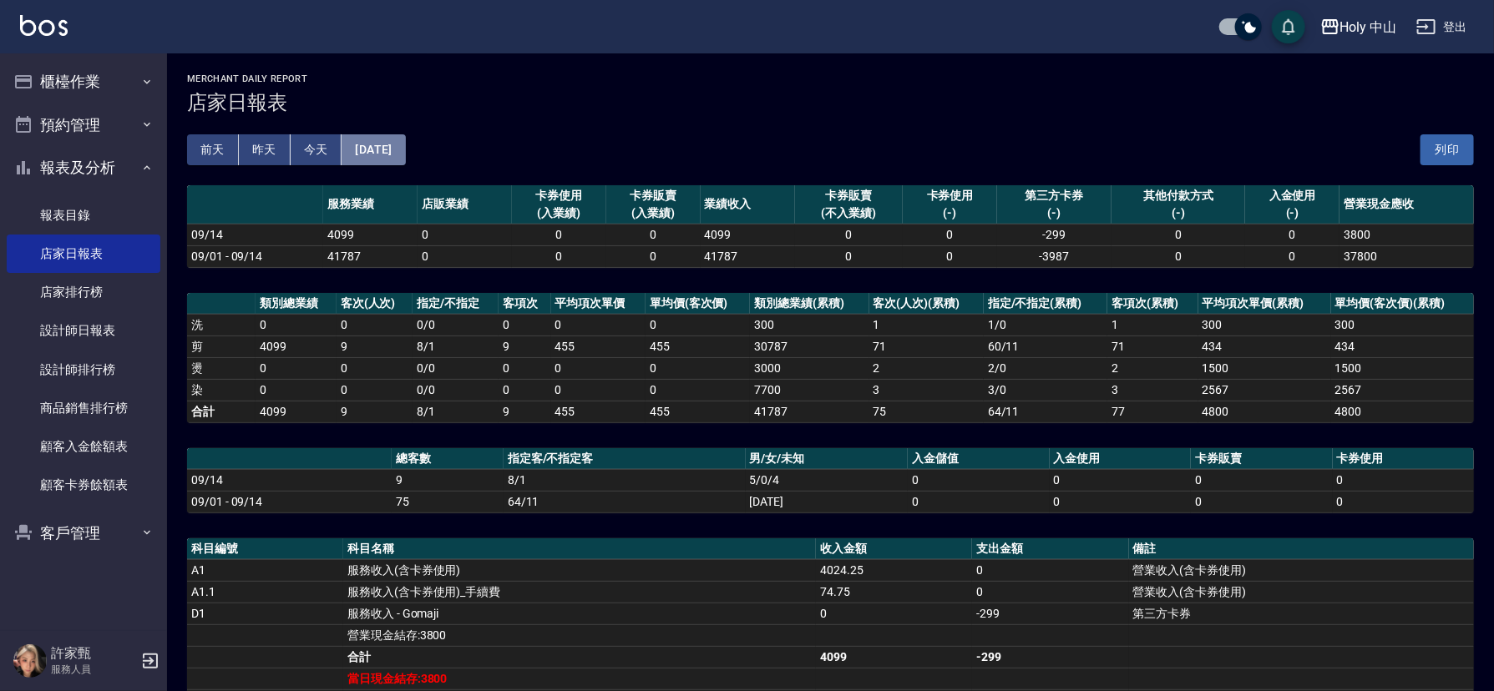
click at [382, 148] on button "[DATE]" at bounding box center [373, 149] width 63 height 31
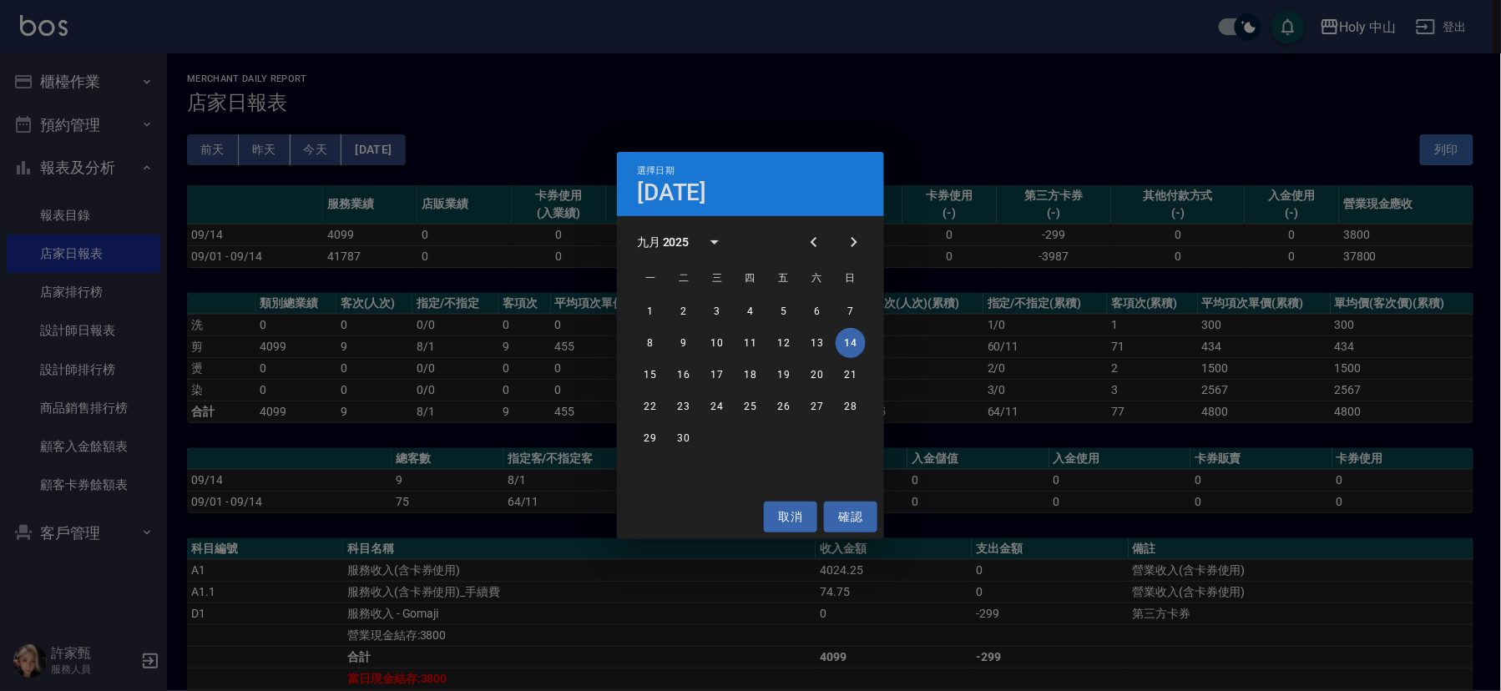
click at [812, 242] on icon "Previous month" at bounding box center [814, 242] width 6 height 10
click at [756, 374] on button "14" at bounding box center [751, 375] width 30 height 30
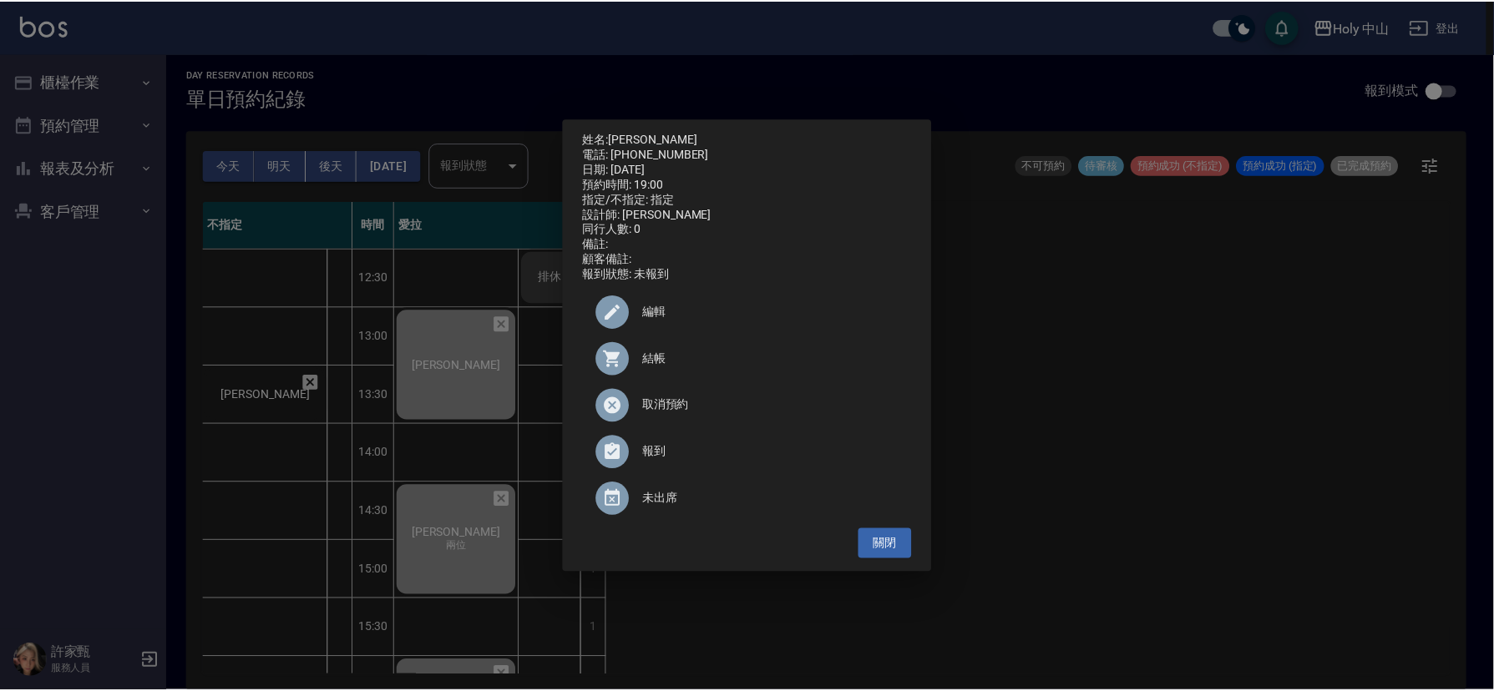
scroll to position [526, 0]
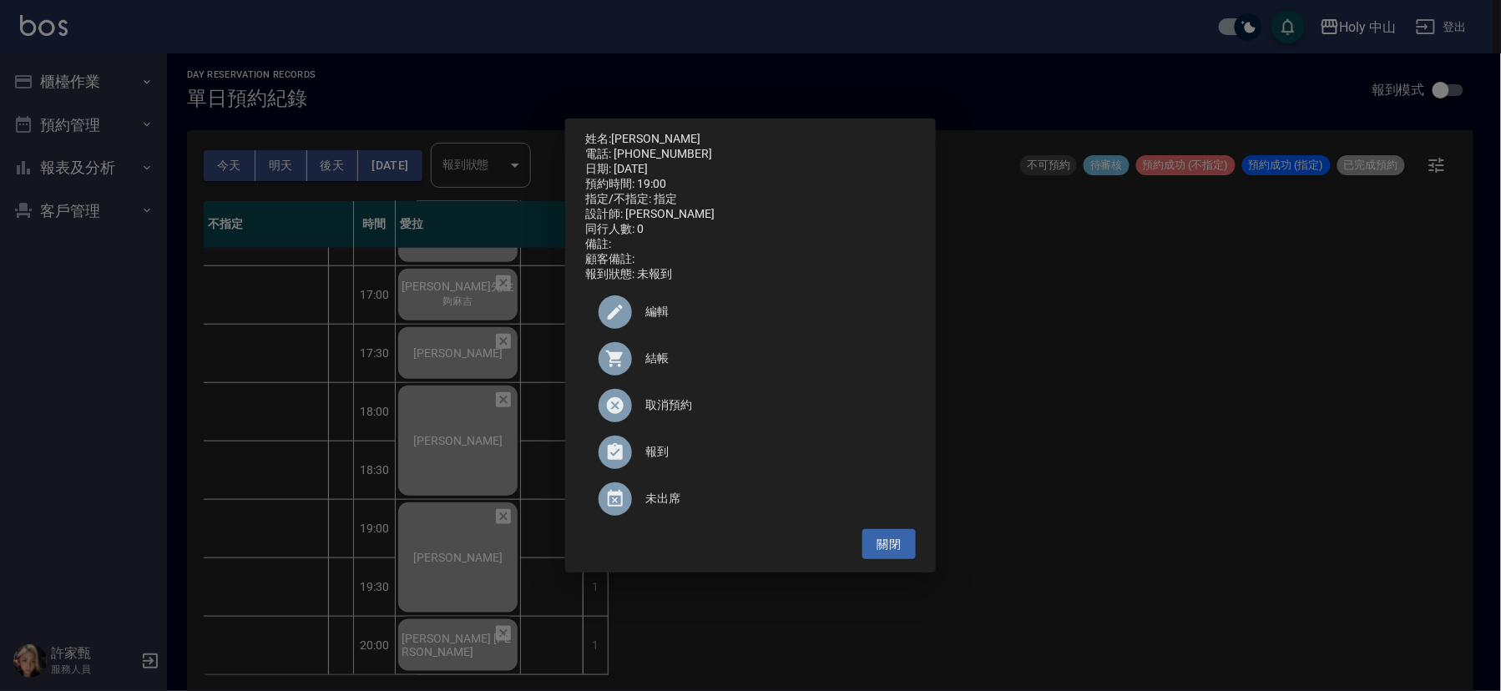
click at [1180, 401] on div "姓名: [PERSON_NAME] 電話: [PHONE_NUMBER] 日期: [DATE] 預約時間: 19:00 指定/不指定: 指定 設計師: 愛拉 …" at bounding box center [750, 345] width 1501 height 691
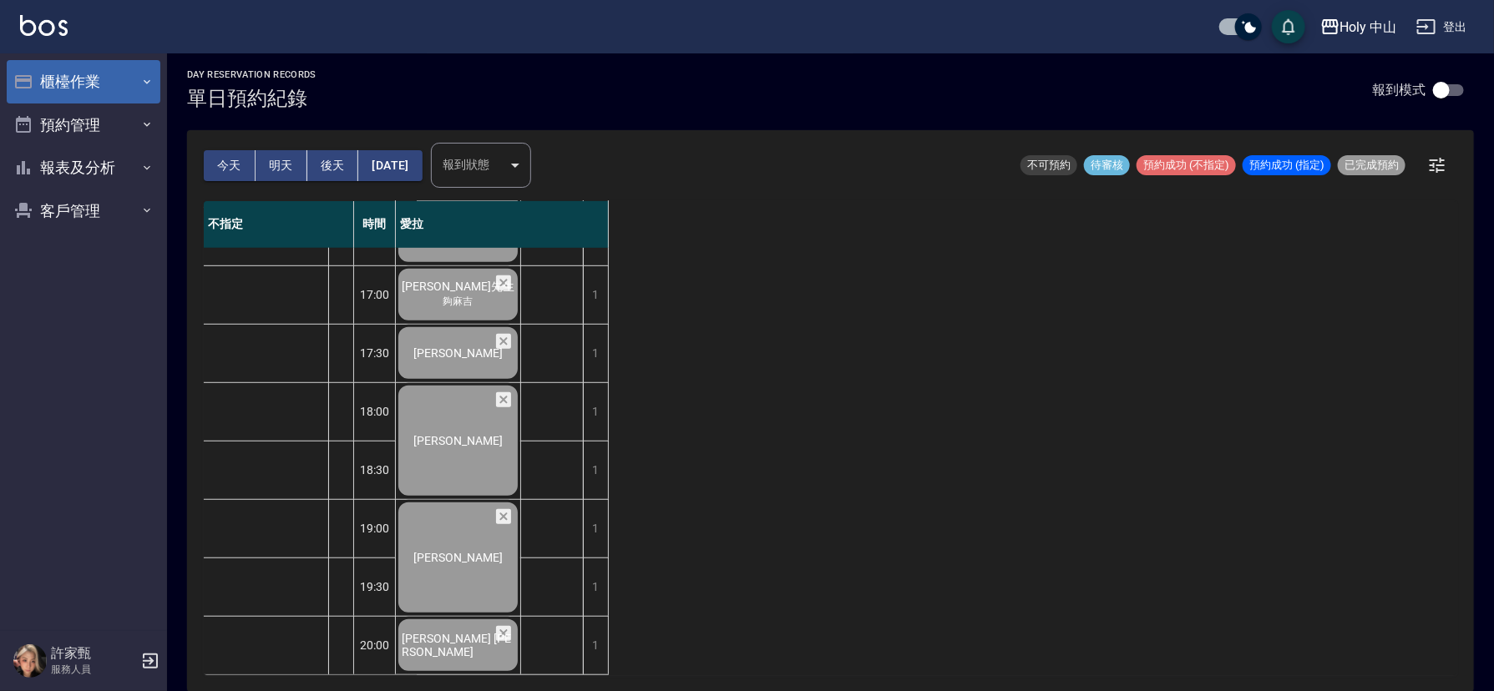
click at [144, 83] on icon "button" at bounding box center [146, 81] width 13 height 13
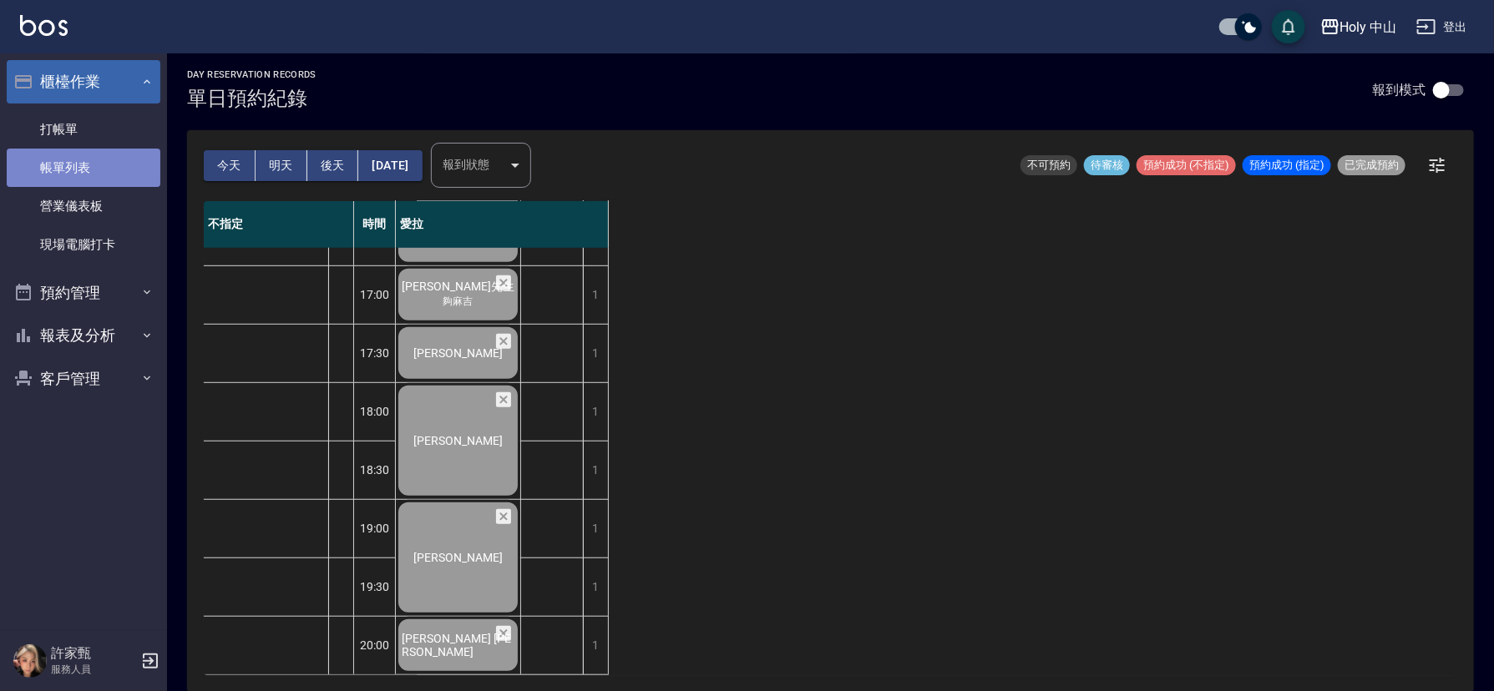
click at [134, 162] on link "帳單列表" at bounding box center [84, 168] width 154 height 38
